Goal: Task Accomplishment & Management: Manage account settings

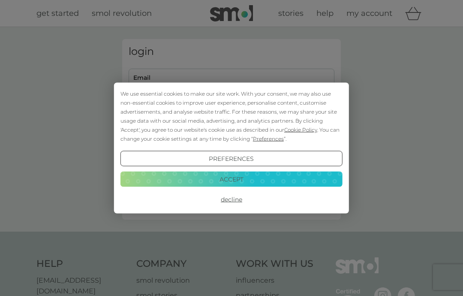
click at [150, 181] on button "Accept" at bounding box center [231, 178] width 222 height 15
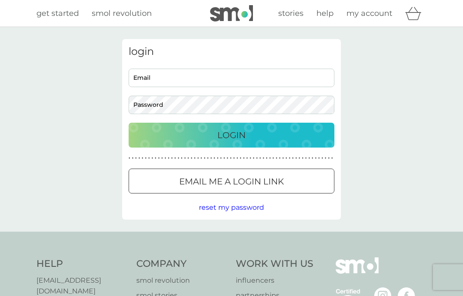
click at [153, 173] on button "Email me a login link" at bounding box center [232, 180] width 206 height 25
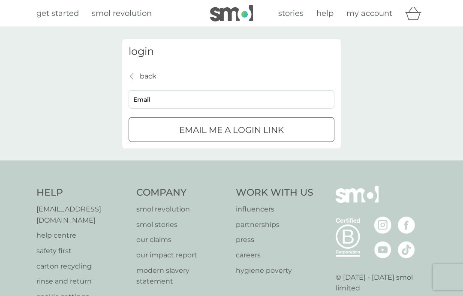
click at [144, 96] on input "Email" at bounding box center [232, 99] width 206 height 18
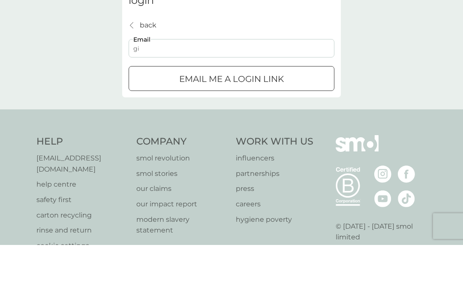
type input "gill.hart@me.com"
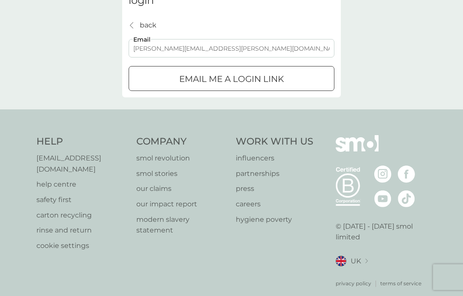
click at [318, 72] on div "Email me a login link" at bounding box center [231, 79] width 205 height 14
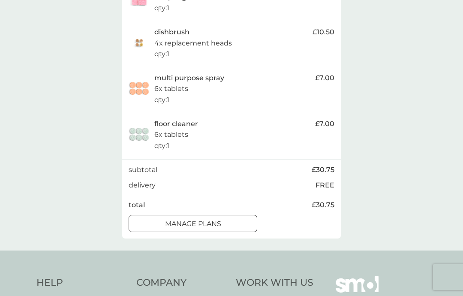
scroll to position [221, 0]
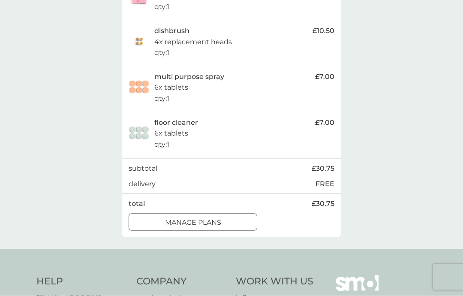
click at [223, 220] on div "manage plans" at bounding box center [193, 222] width 128 height 11
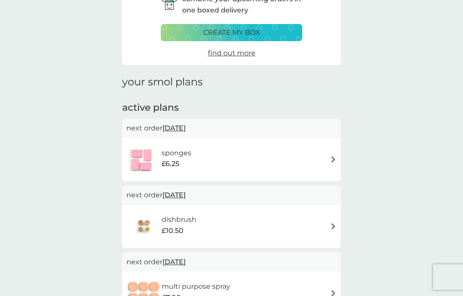
scroll to position [51, 0]
click at [336, 156] on img at bounding box center [333, 159] width 6 height 6
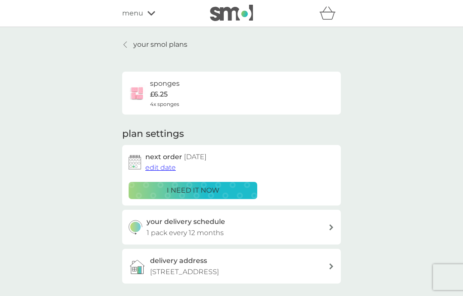
click at [155, 167] on span "edit date" at bounding box center [160, 167] width 30 height 8
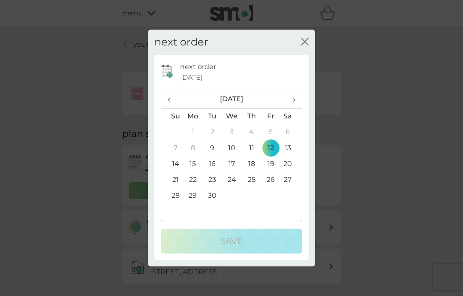
click at [292, 99] on span "›" at bounding box center [291, 99] width 9 height 18
click at [294, 102] on span "›" at bounding box center [291, 99] width 9 height 18
click at [294, 100] on span "›" at bounding box center [291, 99] width 9 height 18
click at [273, 148] on td "12" at bounding box center [270, 148] width 19 height 16
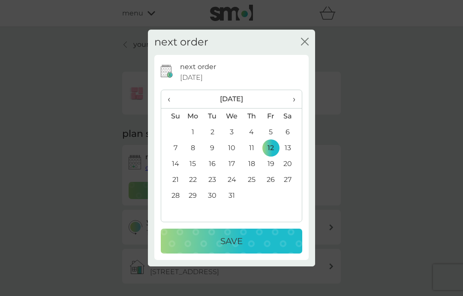
click at [255, 241] on div "Save" at bounding box center [231, 241] width 124 height 14
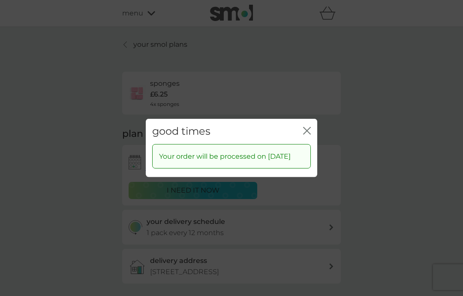
click at [308, 127] on icon "close" at bounding box center [308, 130] width 3 height 7
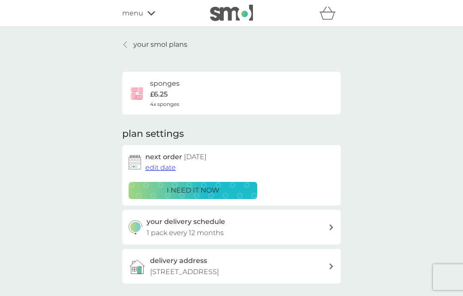
click at [130, 43] on link "your smol plans" at bounding box center [154, 44] width 65 height 11
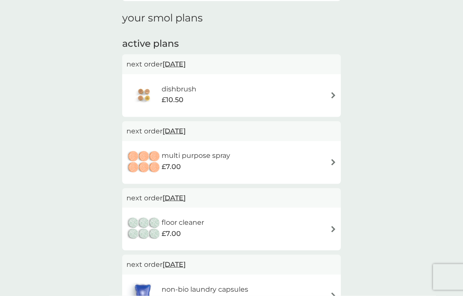
scroll to position [117, 0]
click at [331, 91] on img at bounding box center [333, 94] width 6 height 6
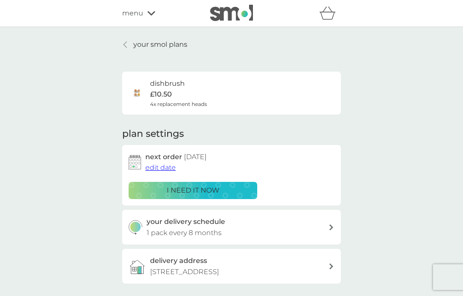
click at [158, 165] on span "edit date" at bounding box center [160, 167] width 30 height 8
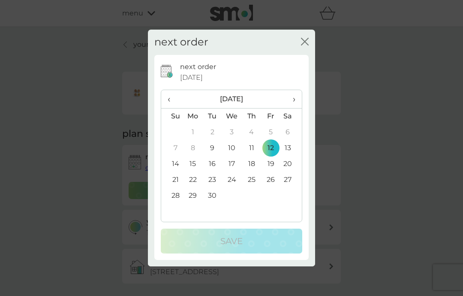
click at [293, 101] on span "›" at bounding box center [291, 99] width 9 height 18
click at [294, 100] on span "›" at bounding box center [291, 99] width 9 height 18
click at [293, 102] on span "›" at bounding box center [291, 99] width 9 height 18
click at [273, 148] on td "12" at bounding box center [270, 148] width 19 height 16
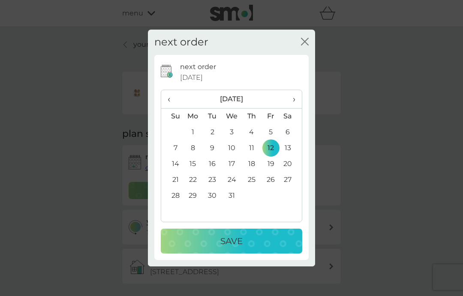
click at [252, 246] on div "Save" at bounding box center [231, 241] width 124 height 14
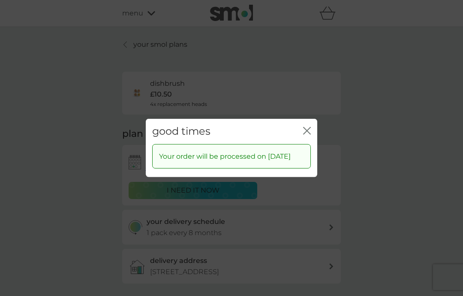
click at [307, 127] on icon "close" at bounding box center [307, 131] width 8 height 8
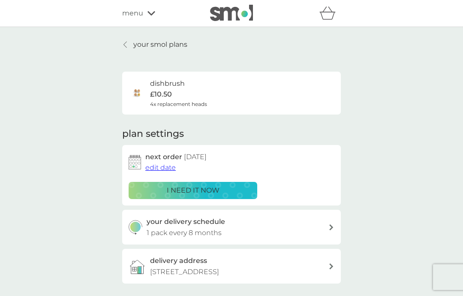
click at [128, 44] on div at bounding box center [126, 44] width 6 height 7
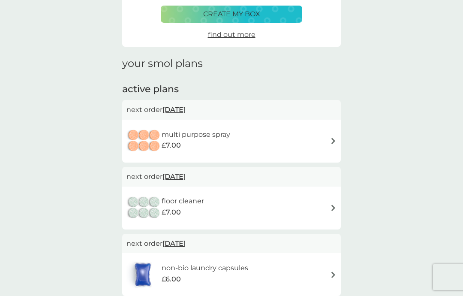
scroll to position [84, 0]
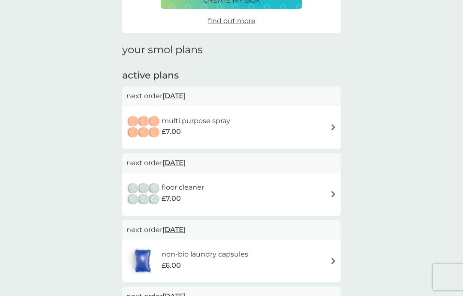
click at [333, 126] on img at bounding box center [333, 127] width 6 height 6
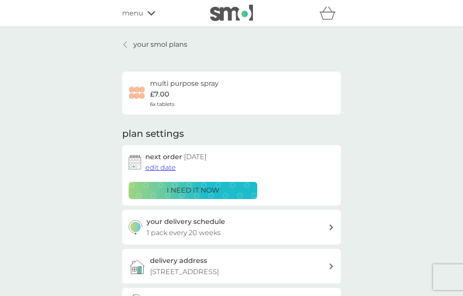
click at [173, 166] on span "edit date" at bounding box center [160, 167] width 30 height 8
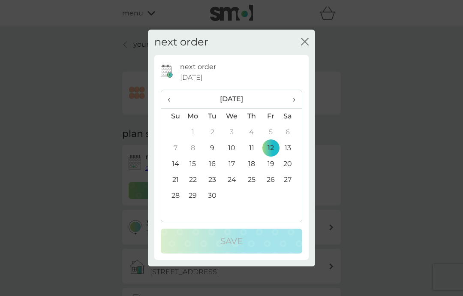
click at [294, 100] on span "›" at bounding box center [291, 99] width 9 height 18
click at [294, 101] on span "›" at bounding box center [291, 99] width 9 height 18
click at [292, 103] on span "›" at bounding box center [291, 99] width 9 height 18
click at [271, 150] on td "12" at bounding box center [270, 148] width 19 height 16
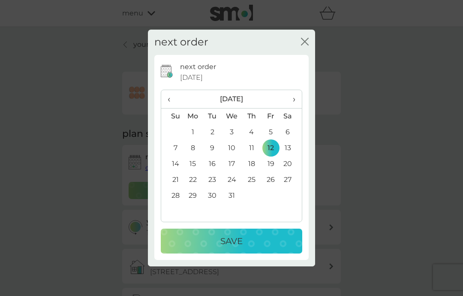
click at [256, 243] on div "Save" at bounding box center [231, 241] width 124 height 14
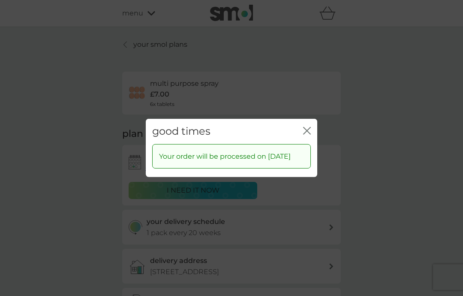
click at [310, 127] on icon "close" at bounding box center [307, 131] width 8 height 8
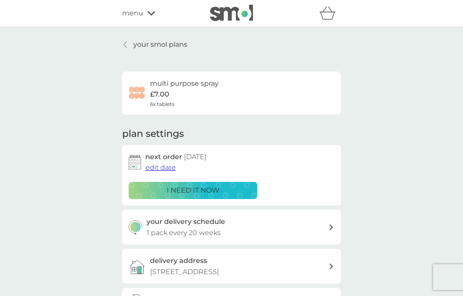
click at [127, 45] on icon at bounding box center [124, 44] width 3 height 7
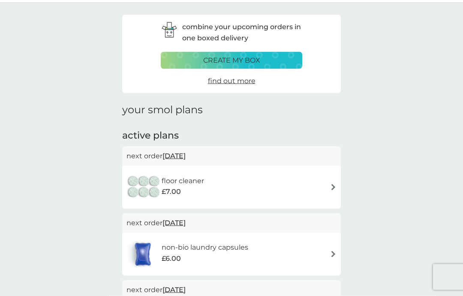
scroll to position [25, 0]
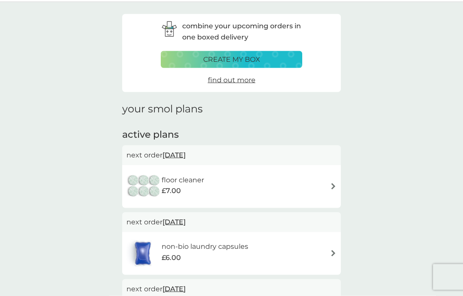
click at [336, 185] on img at bounding box center [333, 186] width 6 height 6
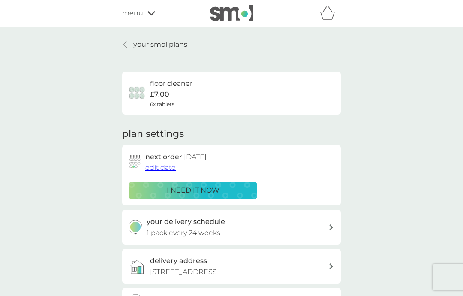
click at [155, 165] on span "edit date" at bounding box center [160, 167] width 30 height 8
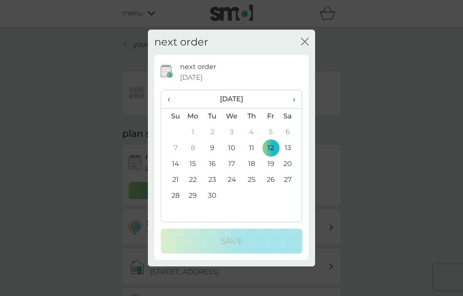
click at [291, 98] on span "›" at bounding box center [291, 99] width 9 height 18
click at [292, 99] on span "›" at bounding box center [291, 99] width 9 height 18
click at [292, 100] on span "›" at bounding box center [291, 99] width 9 height 18
click at [272, 148] on td "12" at bounding box center [270, 148] width 19 height 16
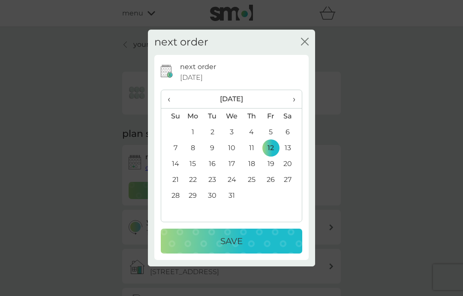
click at [240, 244] on p "Save" at bounding box center [231, 241] width 22 height 14
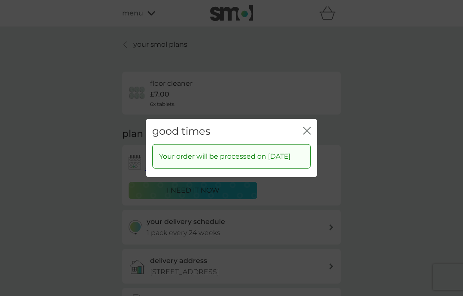
click at [307, 127] on icon "close" at bounding box center [307, 131] width 8 height 8
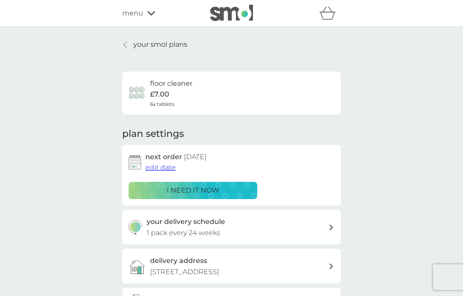
click at [129, 45] on div at bounding box center [126, 44] width 6 height 7
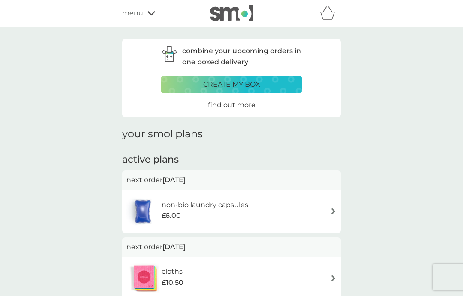
click at [128, 15] on span "menu" at bounding box center [132, 13] width 21 height 11
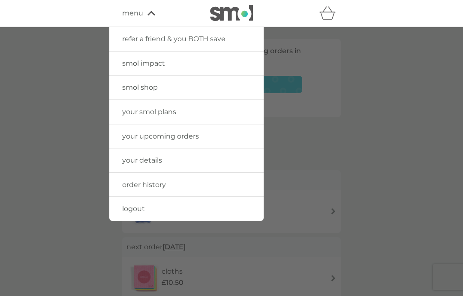
click at [141, 207] on span "logout" at bounding box center [133, 208] width 23 height 8
